Goal: Task Accomplishment & Management: Manage account settings

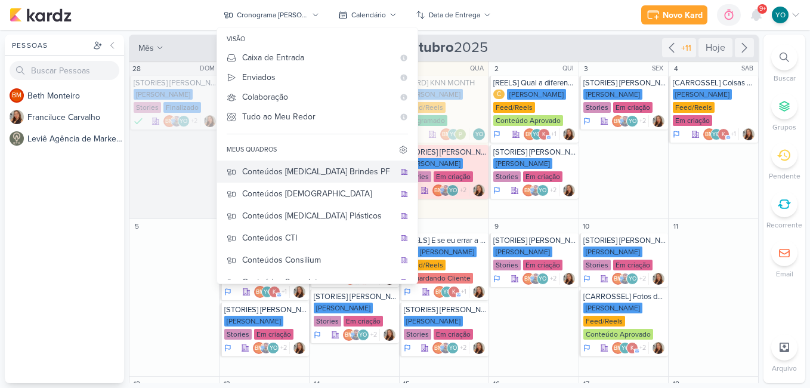
click at [336, 166] on div "Conteúdos [MEDICAL_DATA] Brindes PF" at bounding box center [318, 171] width 153 height 13
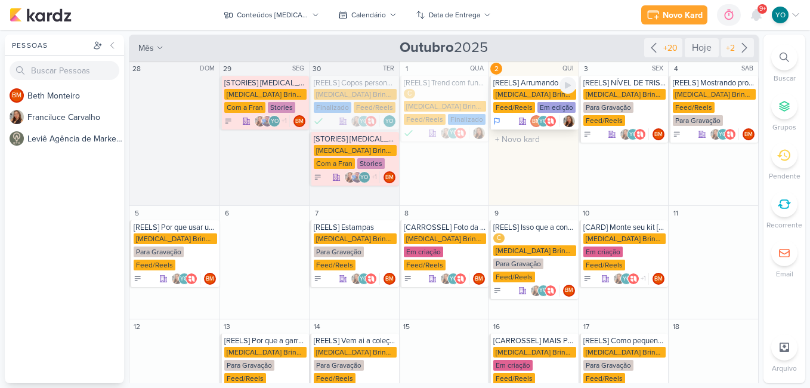
click at [546, 104] on div "Em edição" at bounding box center [556, 107] width 38 height 11
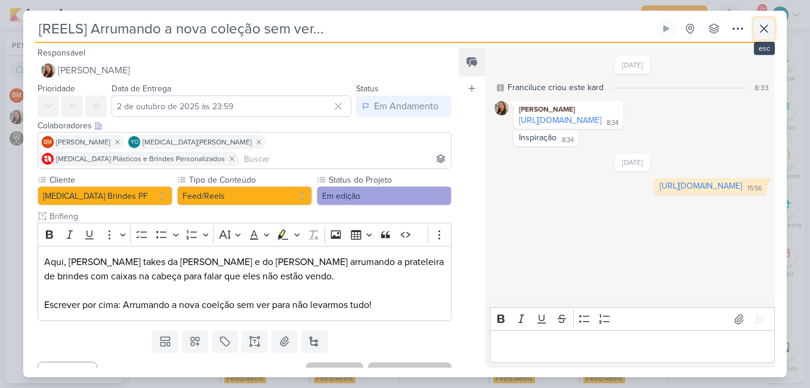
click at [762, 30] on icon at bounding box center [763, 28] width 7 height 7
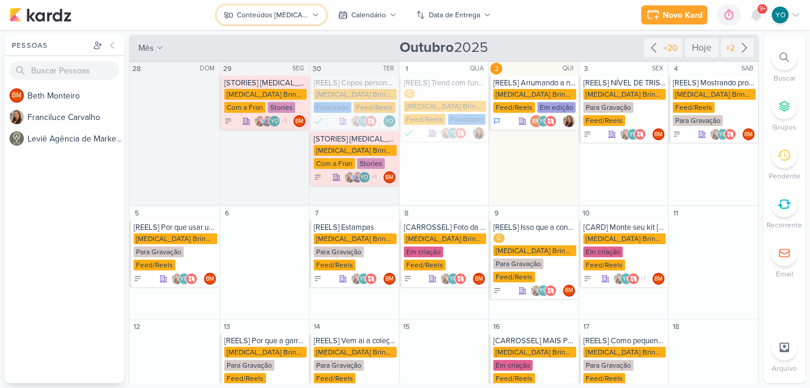
click at [309, 15] on button "Conteúdos [MEDICAL_DATA] Brindes PF" at bounding box center [271, 14] width 110 height 19
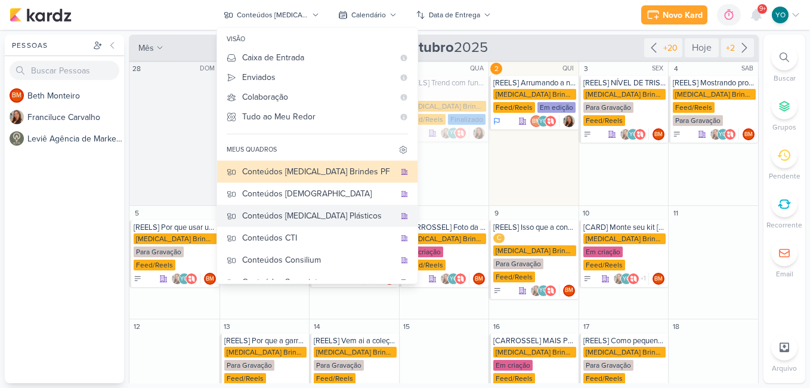
click at [314, 219] on div "Conteúdos [MEDICAL_DATA] Plásticos" at bounding box center [318, 215] width 153 height 13
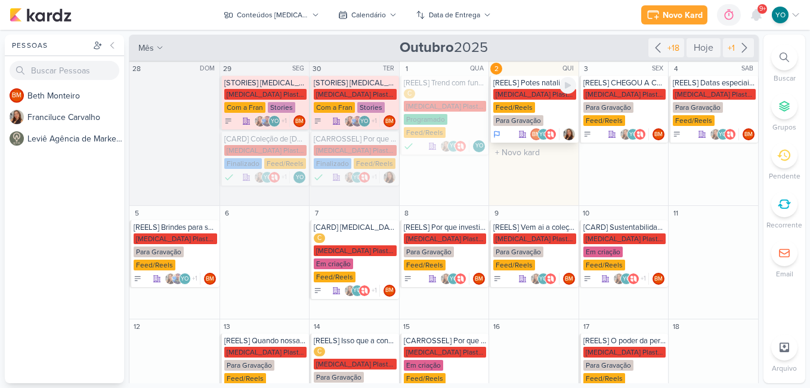
click at [544, 109] on div "[MEDICAL_DATA] Plasticos PJ Feed/Reels Para Gravação" at bounding box center [534, 108] width 83 height 38
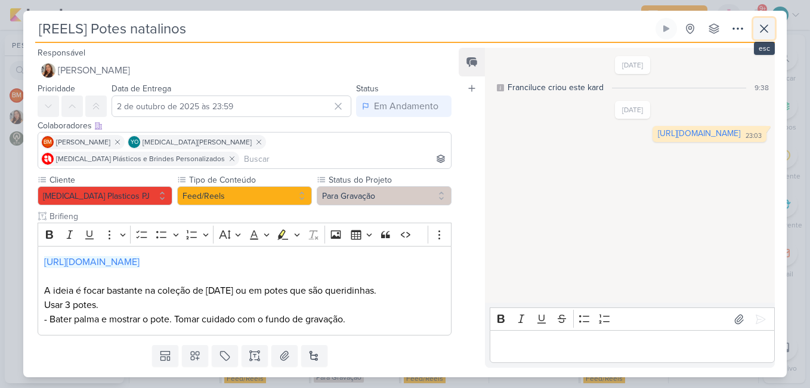
click at [772, 32] on button at bounding box center [763, 28] width 21 height 21
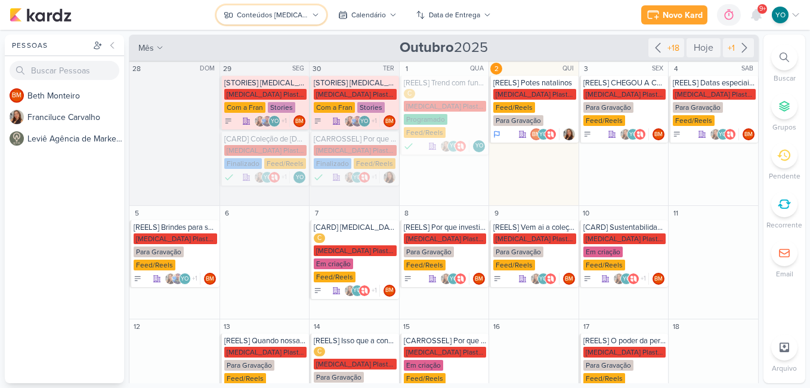
click at [283, 17] on div "Conteúdos [MEDICAL_DATA] Plásticos" at bounding box center [273, 15] width 72 height 11
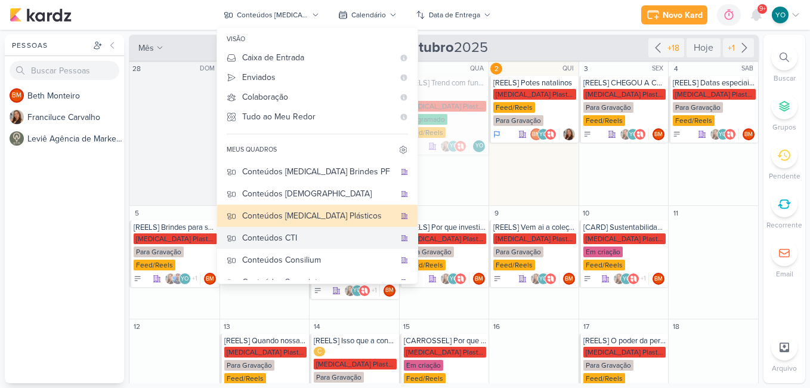
click at [324, 236] on div "Conteúdos CTI" at bounding box center [318, 237] width 153 height 13
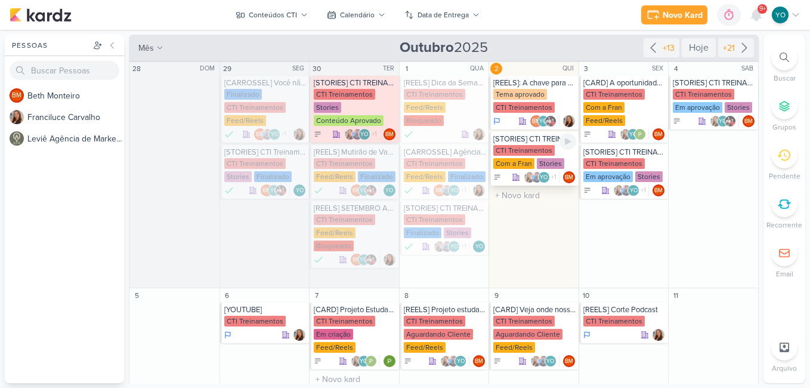
click at [534, 146] on div "CTI Treinamentos" at bounding box center [523, 150] width 61 height 11
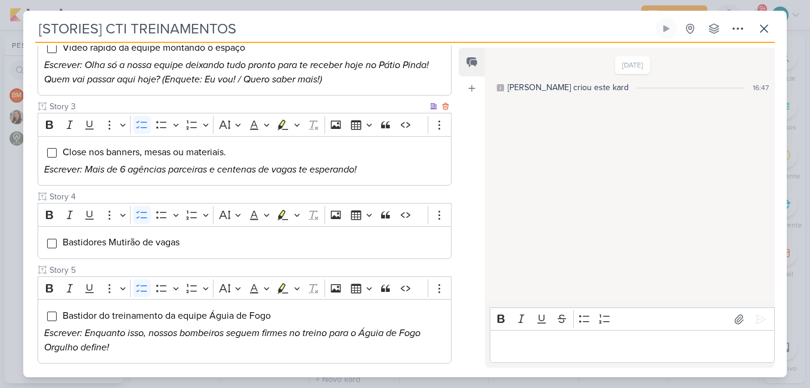
scroll to position [243, 0]
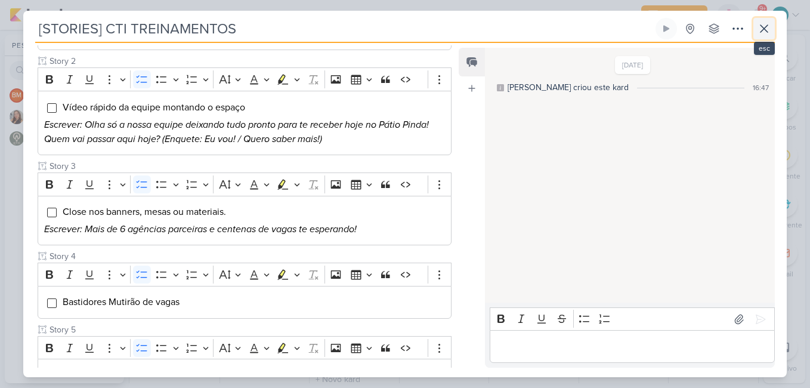
click at [764, 29] on icon at bounding box center [763, 28] width 7 height 7
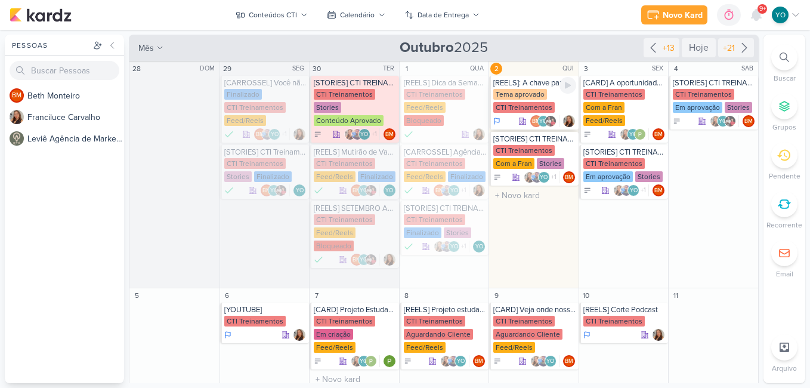
click at [532, 100] on div "Tema aprovado CTI Treinamentos" at bounding box center [534, 101] width 83 height 25
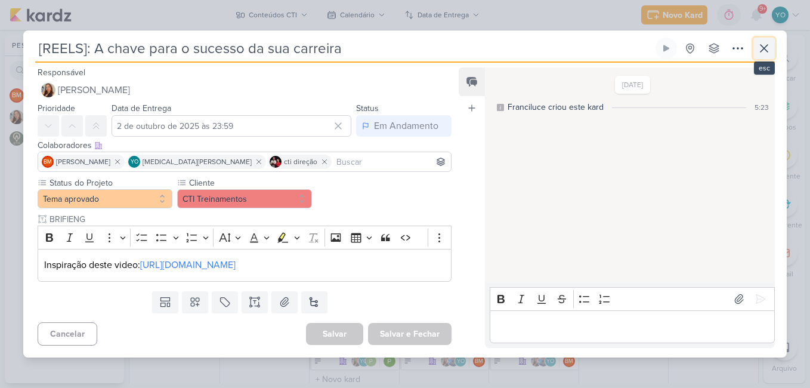
click at [763, 47] on icon at bounding box center [764, 48] width 14 height 14
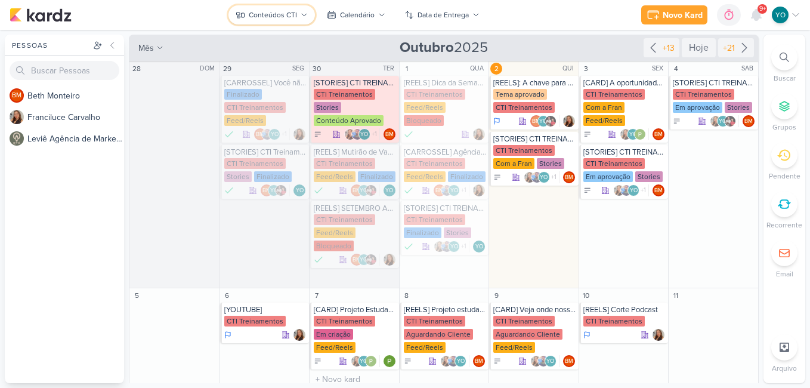
click at [277, 13] on div "Conteúdos CTI" at bounding box center [273, 15] width 48 height 11
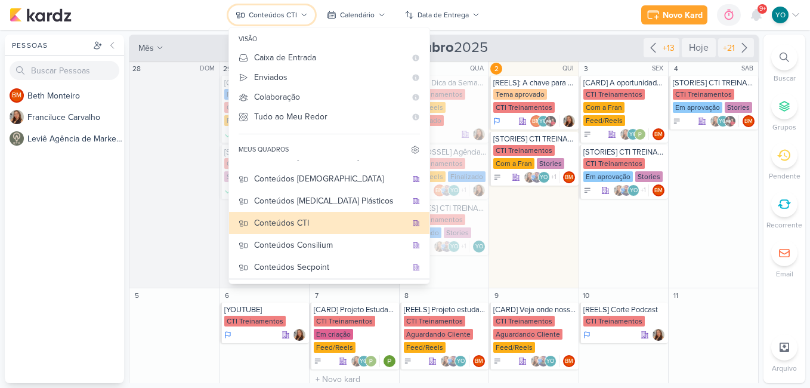
scroll to position [60, 0]
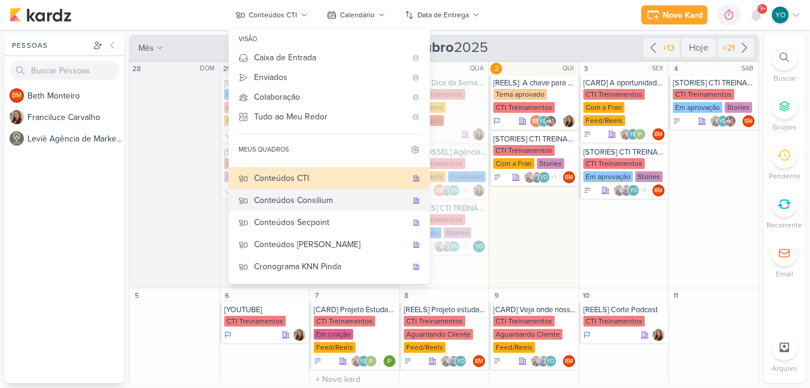
click at [329, 200] on div "Conteúdos Consilium" at bounding box center [330, 200] width 153 height 13
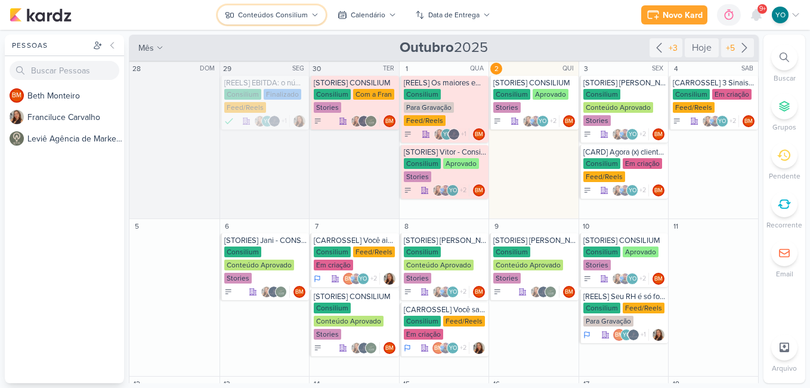
click at [256, 17] on div "Conteúdos Consilium" at bounding box center [273, 15] width 70 height 11
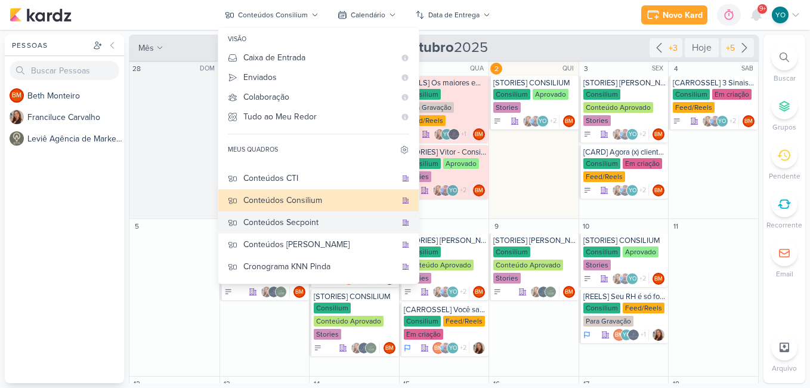
click at [315, 222] on div "Conteúdos Secpoint" at bounding box center [319, 222] width 153 height 13
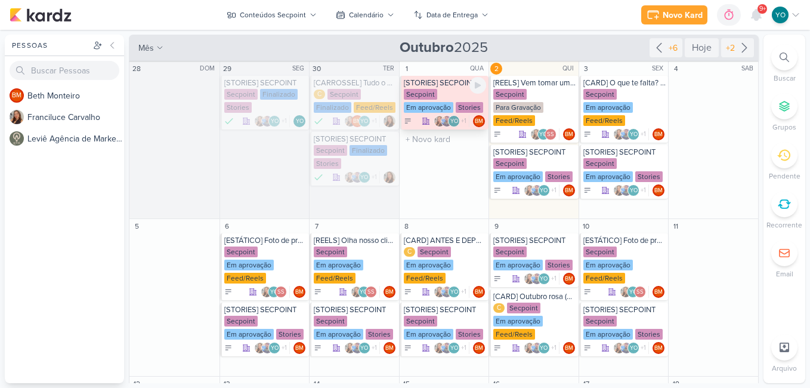
click at [448, 91] on div "Secpoint Em aprovação Stories" at bounding box center [445, 101] width 83 height 25
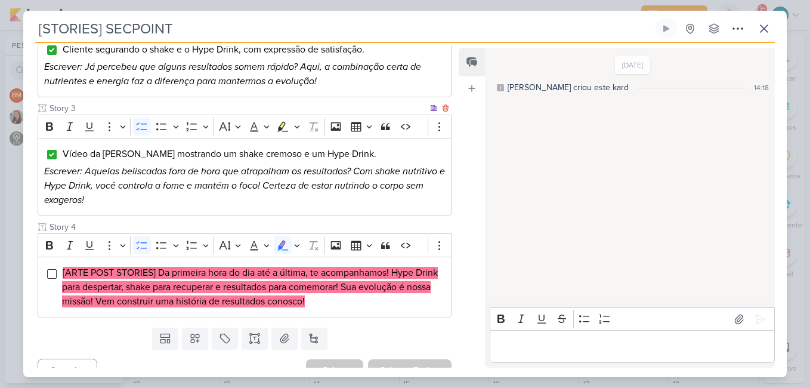
scroll to position [0, 0]
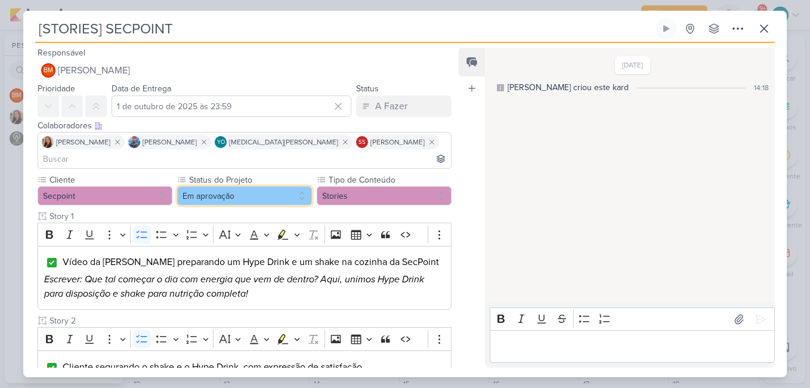
click at [256, 186] on button "Em aprovação" at bounding box center [244, 195] width 135 height 19
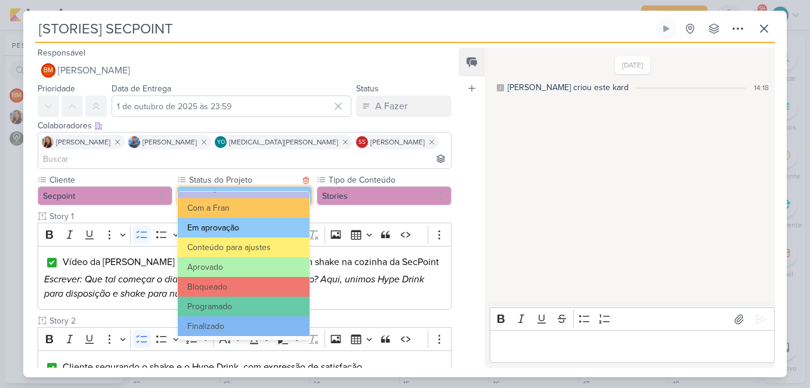
scroll to position [16, 0]
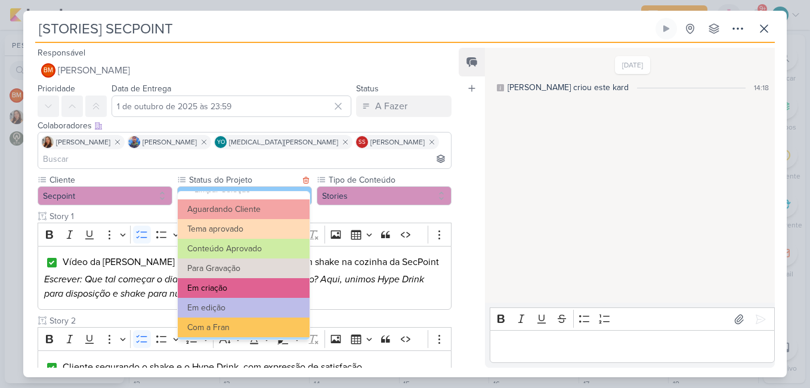
click at [266, 291] on button "Em criação" at bounding box center [244, 288] width 132 height 20
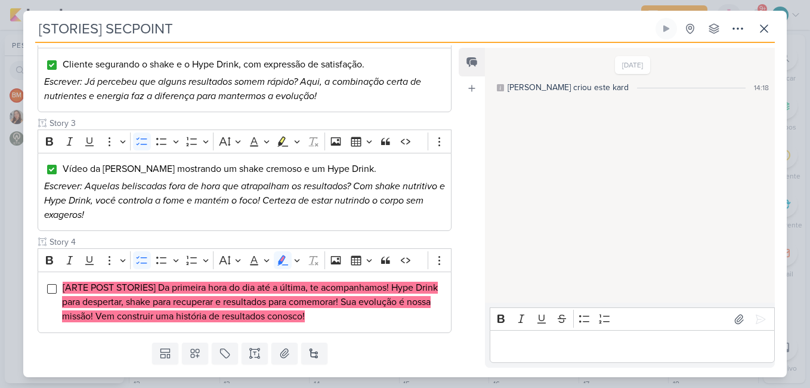
scroll to position [317, 0]
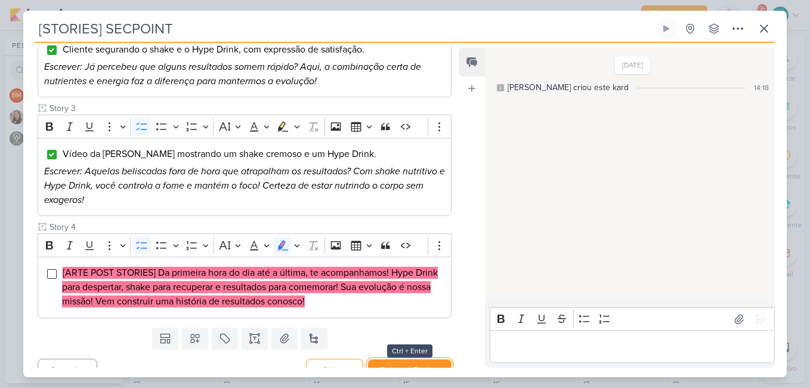
click at [401, 359] on button "Salvar e Fechar" at bounding box center [409, 370] width 83 height 22
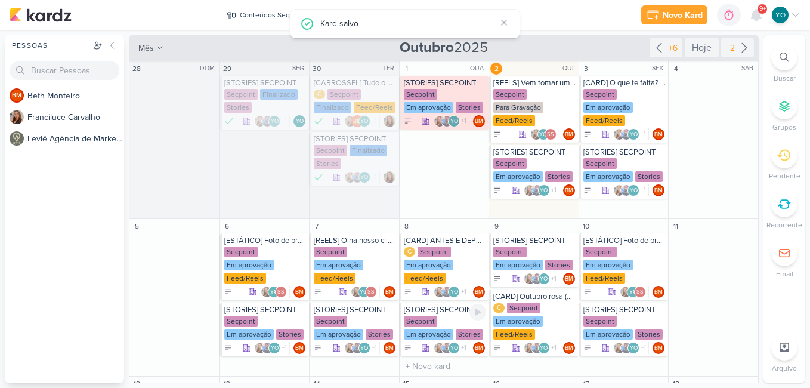
scroll to position [0, 0]
click at [543, 182] on div "Secpoint Em aprovação Stories" at bounding box center [534, 170] width 83 height 25
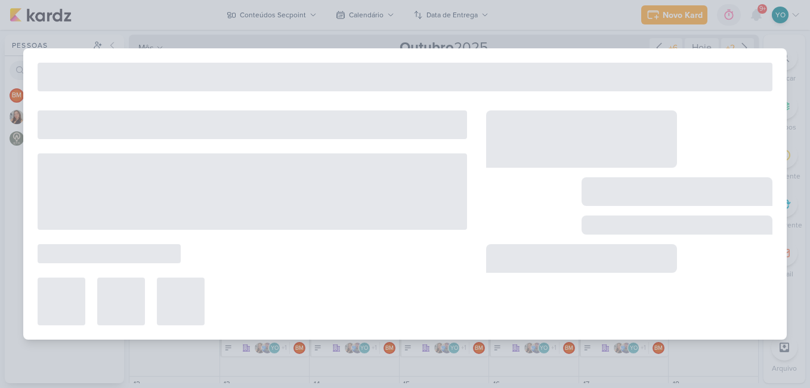
type input "2 de outubro de 2025 às 23:59"
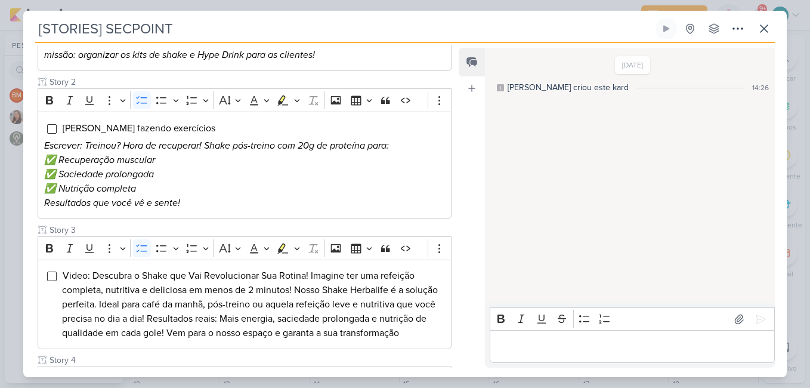
scroll to position [358, 0]
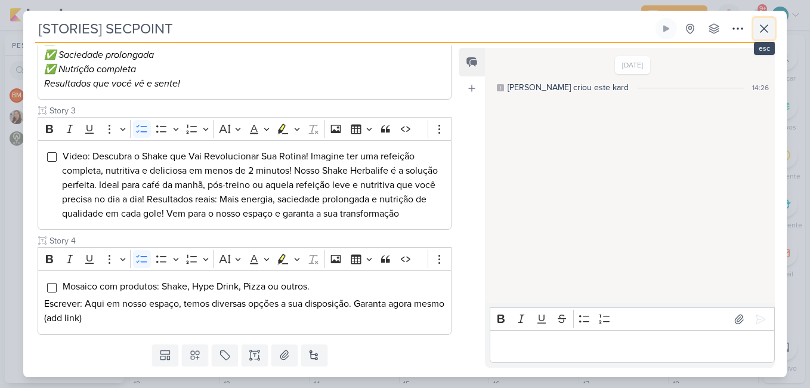
click at [761, 23] on icon at bounding box center [764, 28] width 14 height 14
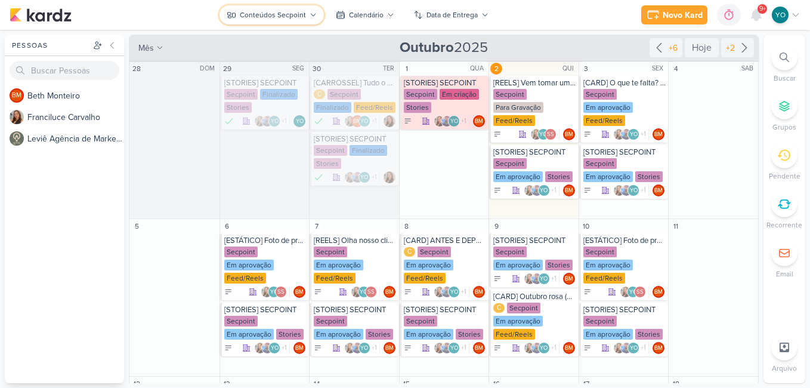
click at [306, 16] on button "Conteúdos Secpoint" at bounding box center [271, 14] width 104 height 19
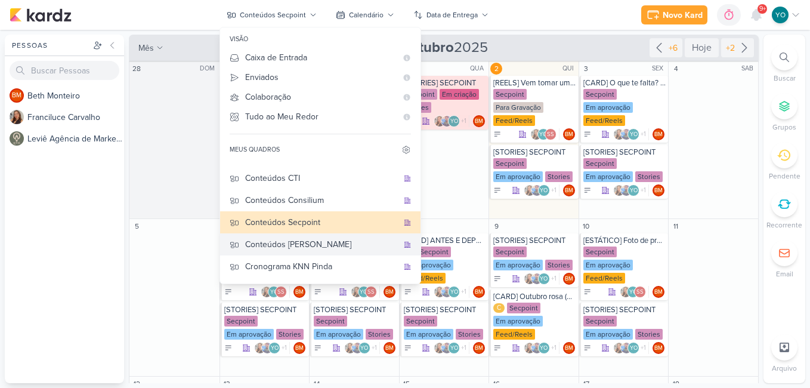
click at [309, 249] on div "Conteúdos [PERSON_NAME]" at bounding box center [321, 244] width 153 height 13
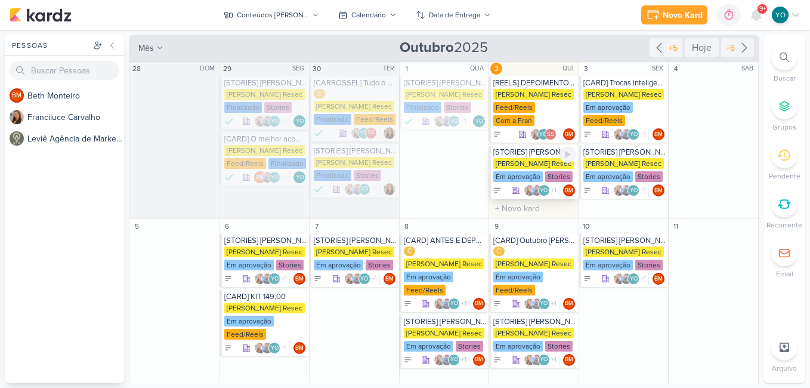
click at [528, 174] on div "Em aprovação" at bounding box center [517, 176] width 49 height 11
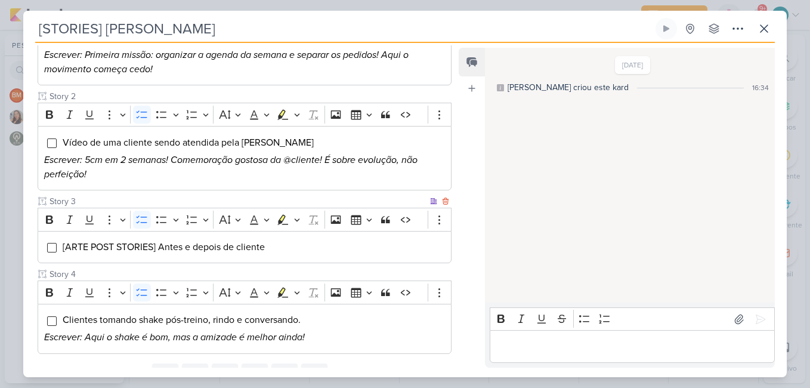
scroll to position [274, 0]
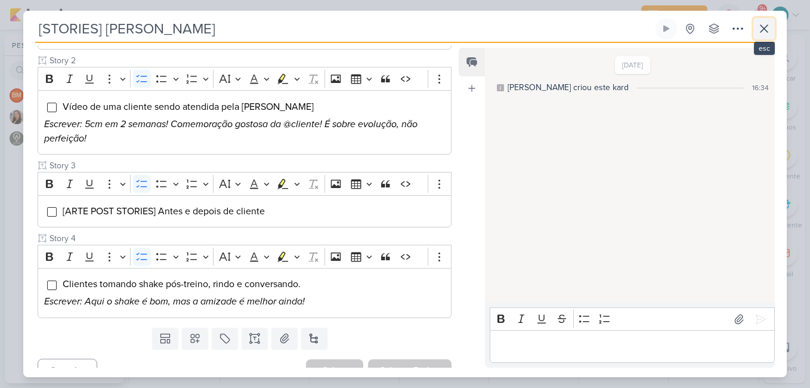
click at [761, 29] on icon at bounding box center [764, 28] width 14 height 14
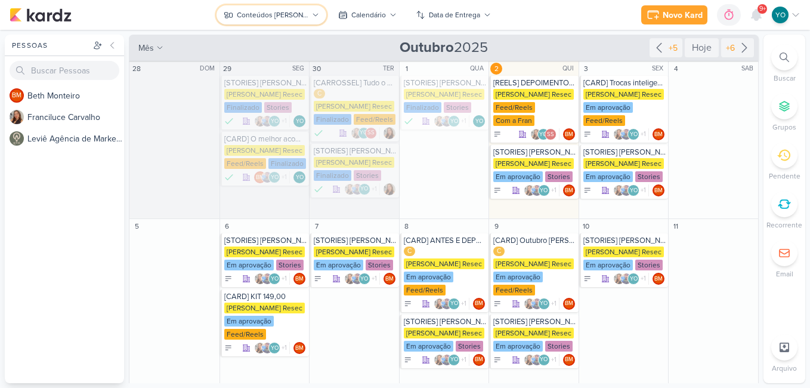
click at [301, 14] on div "Conteúdos [PERSON_NAME]" at bounding box center [273, 15] width 72 height 11
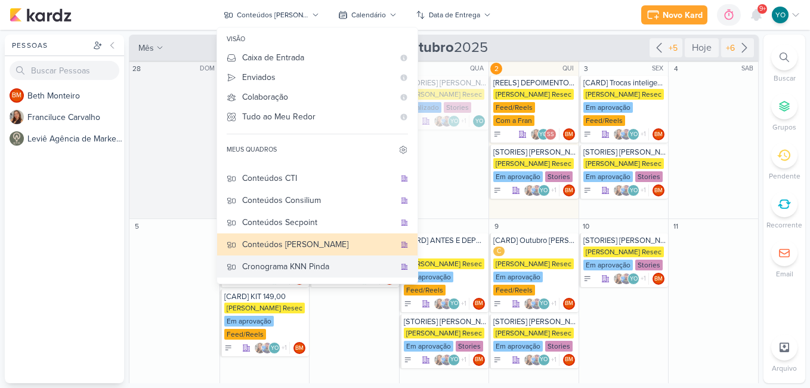
click at [320, 270] on div "Cronograma KNN Pinda" at bounding box center [318, 266] width 153 height 13
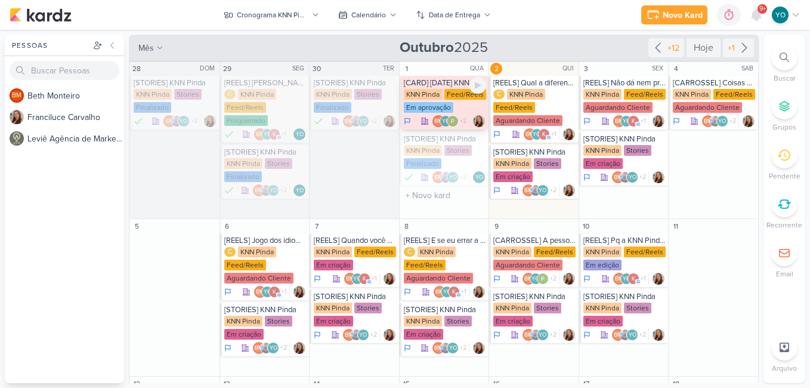
click at [441, 108] on div "Em aprovação" at bounding box center [428, 107] width 49 height 11
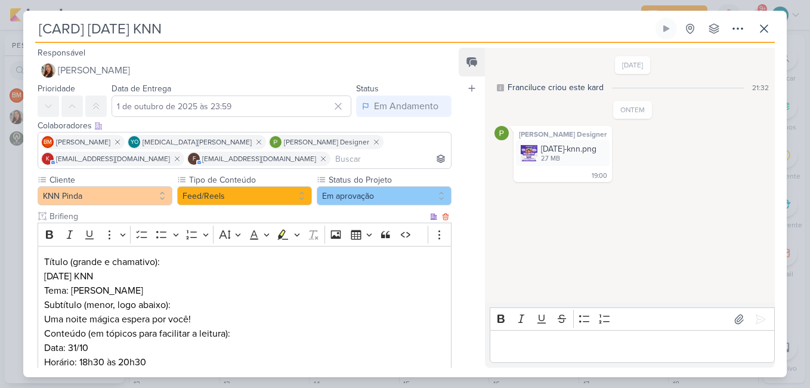
scroll to position [163, 0]
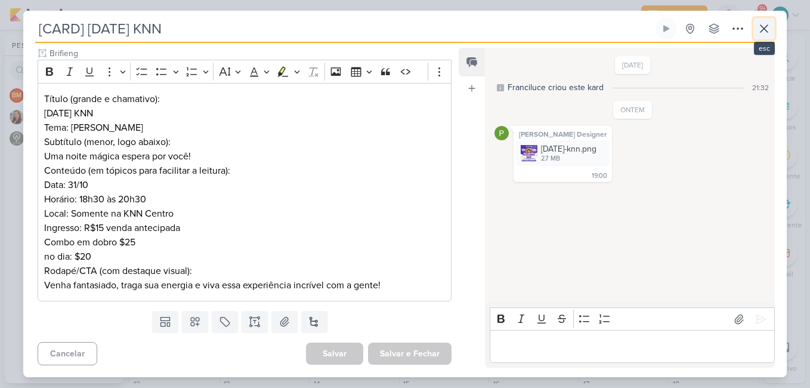
click at [760, 29] on icon at bounding box center [764, 28] width 14 height 14
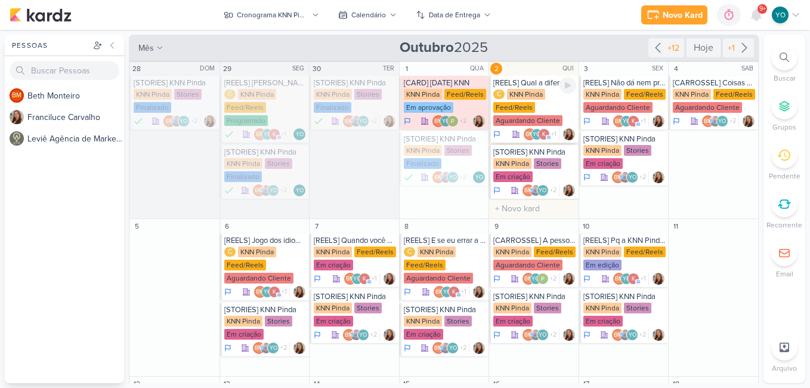
click at [525, 113] on div "C KNN Pinda Feed/Reels Aguardando Cliente" at bounding box center [534, 108] width 83 height 38
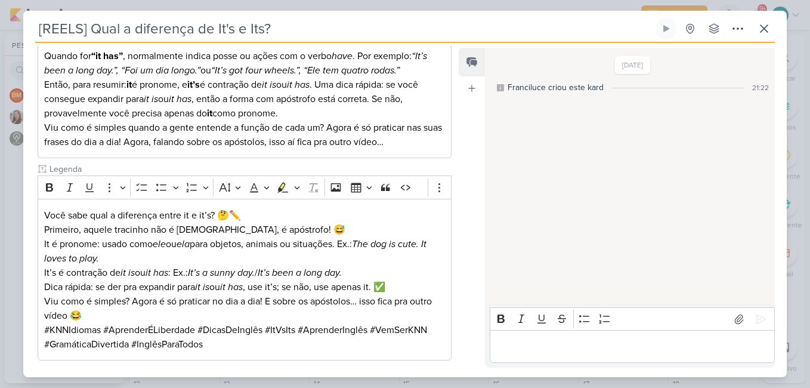
scroll to position [476, 0]
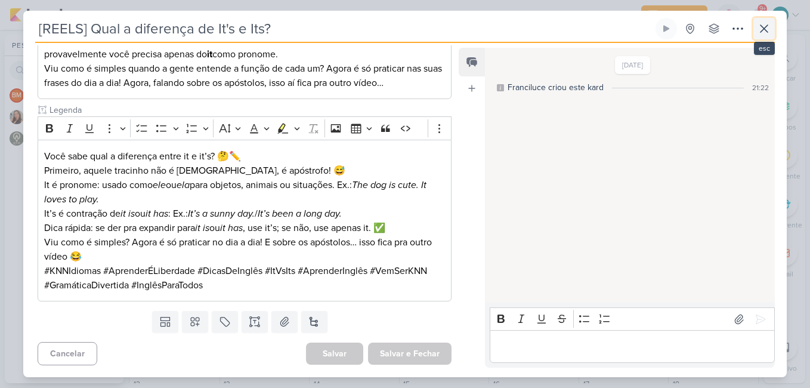
click at [770, 26] on icon at bounding box center [764, 28] width 14 height 14
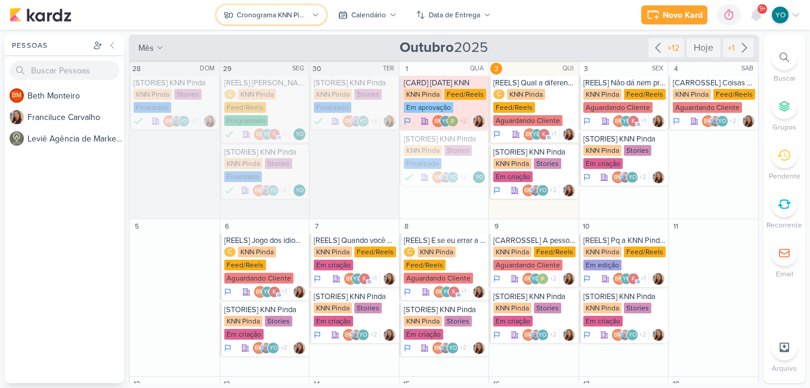
click at [303, 13] on div "Cronograma KNN Pinda" at bounding box center [273, 15] width 72 height 11
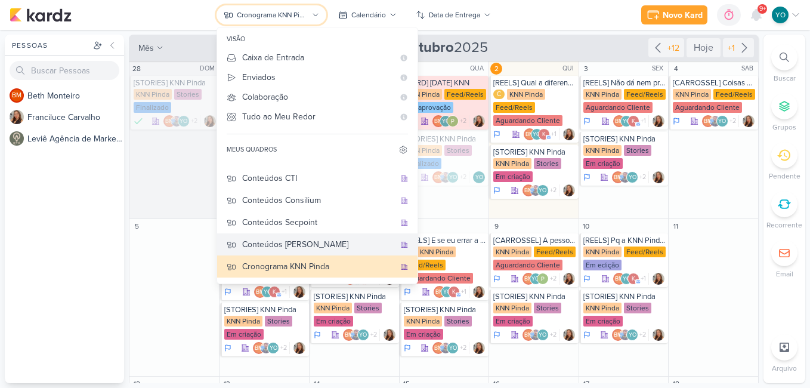
scroll to position [79, 0]
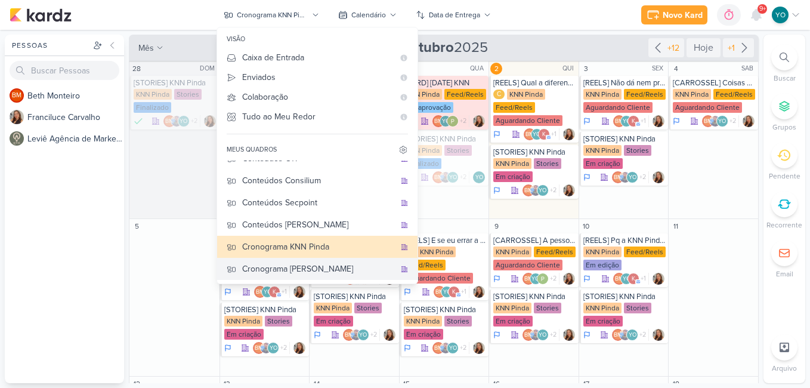
click at [324, 268] on div "Cronograma [PERSON_NAME]" at bounding box center [318, 268] width 153 height 13
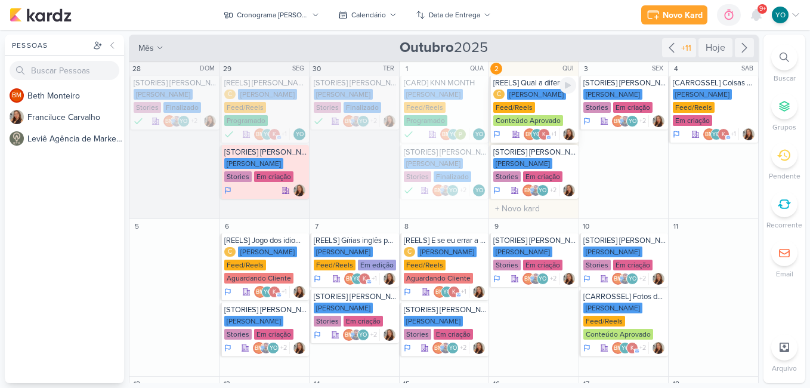
click at [526, 111] on div "Feed/Reels" at bounding box center [514, 107] width 42 height 11
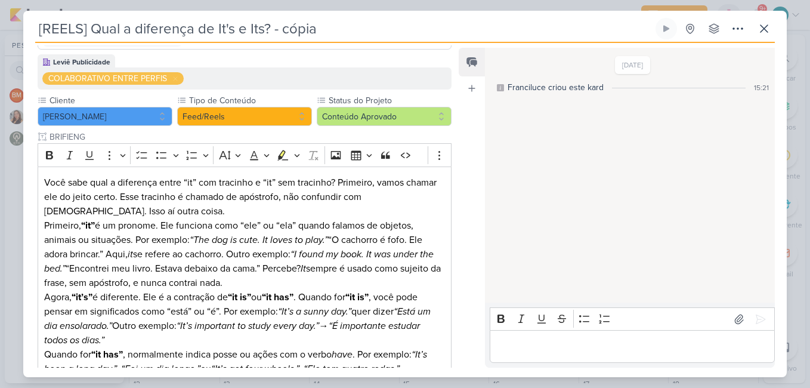
scroll to position [179, 0]
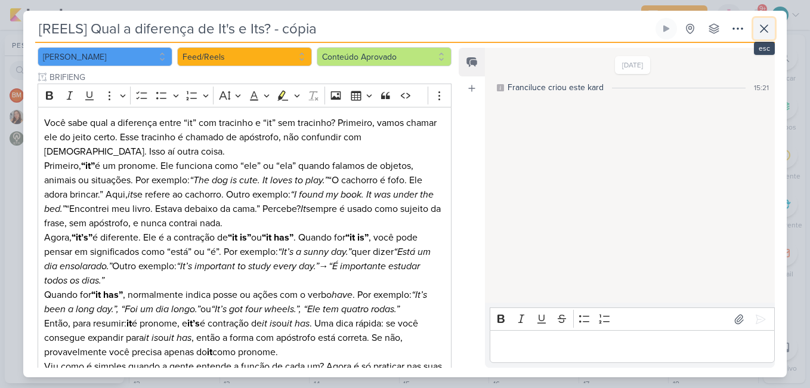
click at [764, 30] on icon at bounding box center [764, 28] width 14 height 14
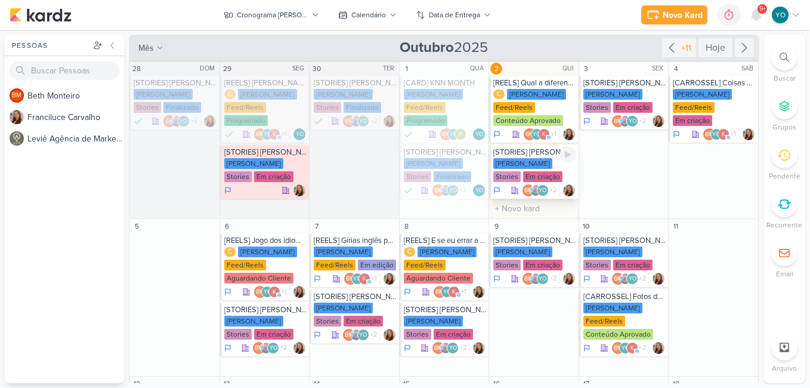
click at [515, 169] on div "[PERSON_NAME] Stories Em criação" at bounding box center [534, 170] width 83 height 25
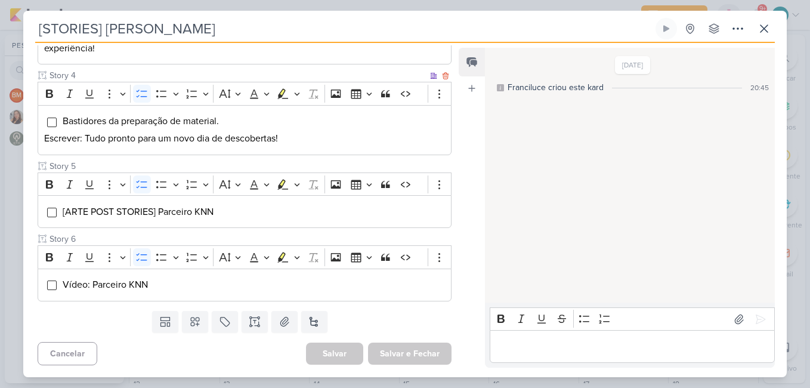
scroll to position [432, 0]
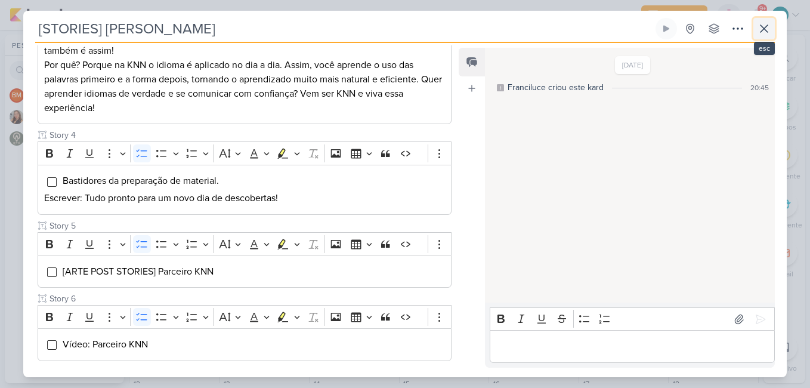
click at [770, 28] on icon at bounding box center [764, 28] width 14 height 14
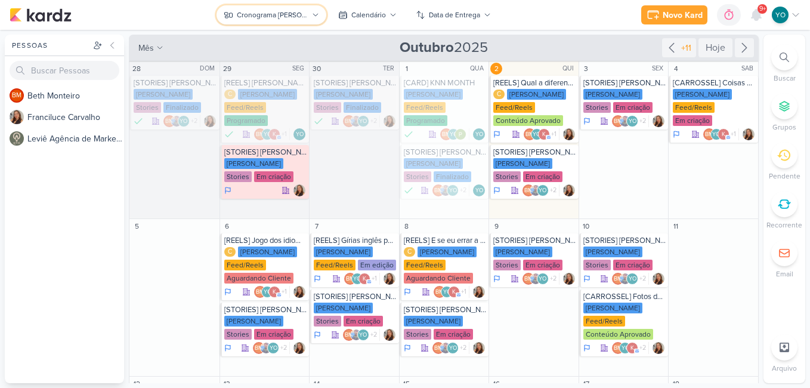
click at [310, 17] on button "Cronograma [PERSON_NAME]" at bounding box center [271, 14] width 110 height 19
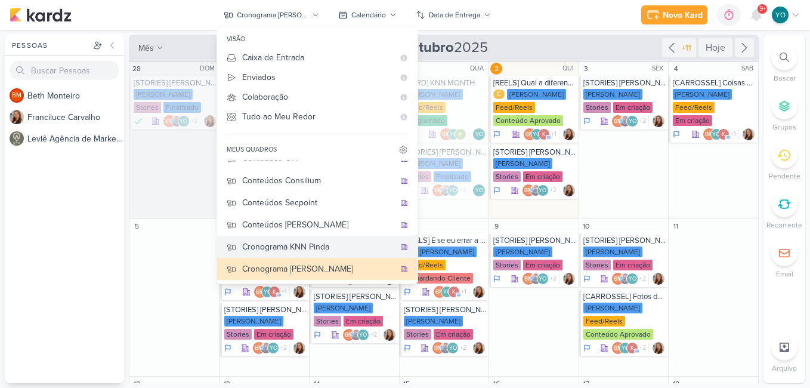
click at [337, 252] on div "Cronograma KNN Pinda" at bounding box center [318, 246] width 153 height 13
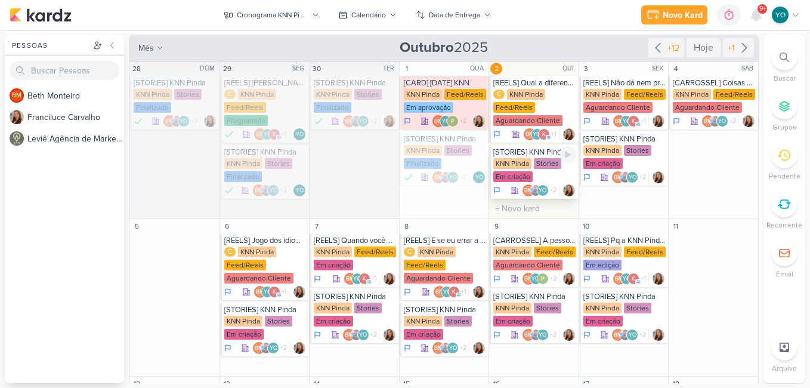
click at [539, 175] on div "KNN Pinda Stories Em criação" at bounding box center [534, 170] width 83 height 25
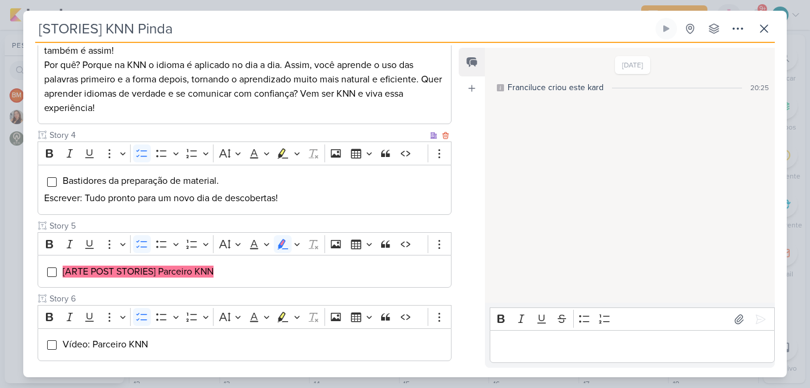
scroll to position [312, 0]
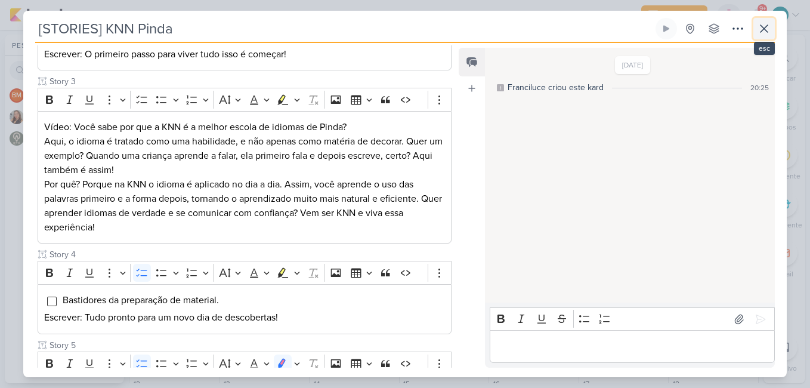
click at [761, 28] on icon at bounding box center [764, 28] width 14 height 14
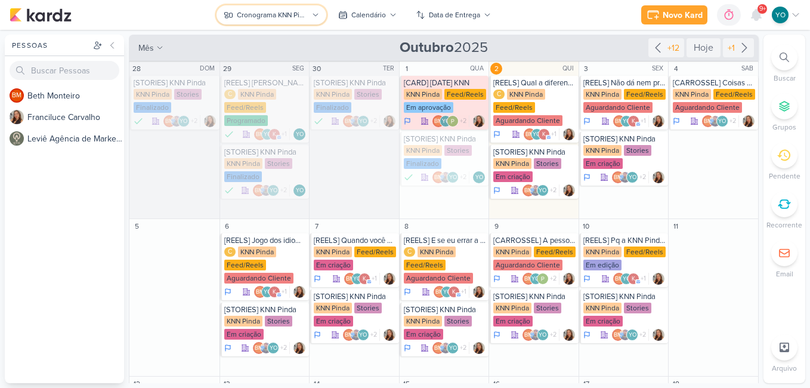
click at [277, 13] on div "Cronograma KNN Pinda" at bounding box center [273, 15] width 72 height 11
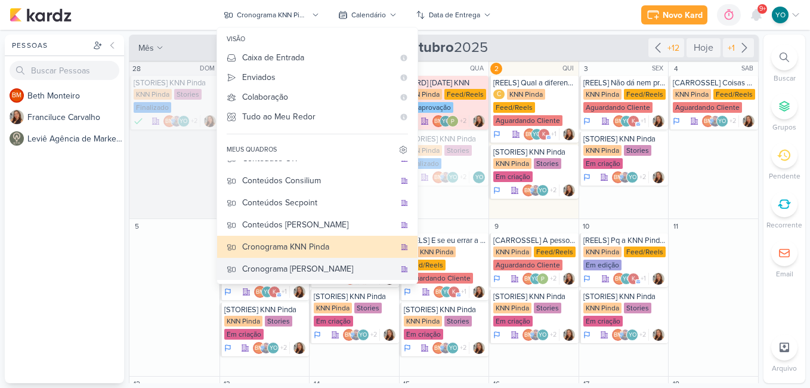
click at [327, 266] on div "Cronograma [PERSON_NAME]" at bounding box center [318, 268] width 153 height 13
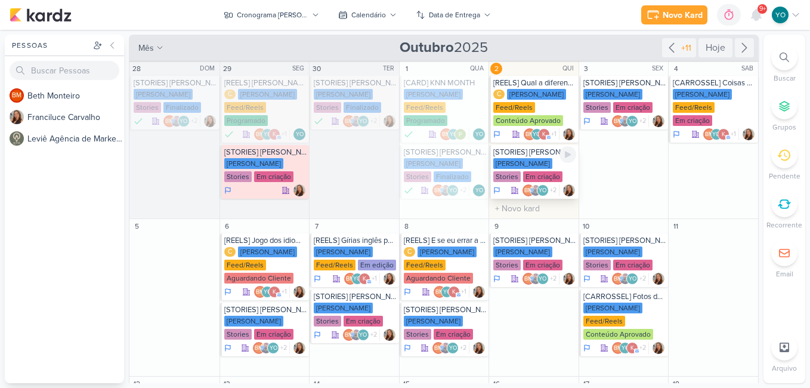
click at [510, 171] on div "[PERSON_NAME] Stories Em criação" at bounding box center [534, 170] width 83 height 25
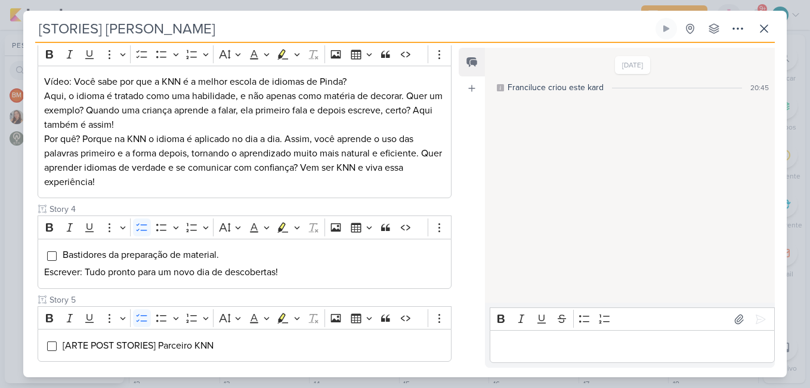
scroll to position [298, 0]
